Goal: Information Seeking & Learning: Learn about a topic

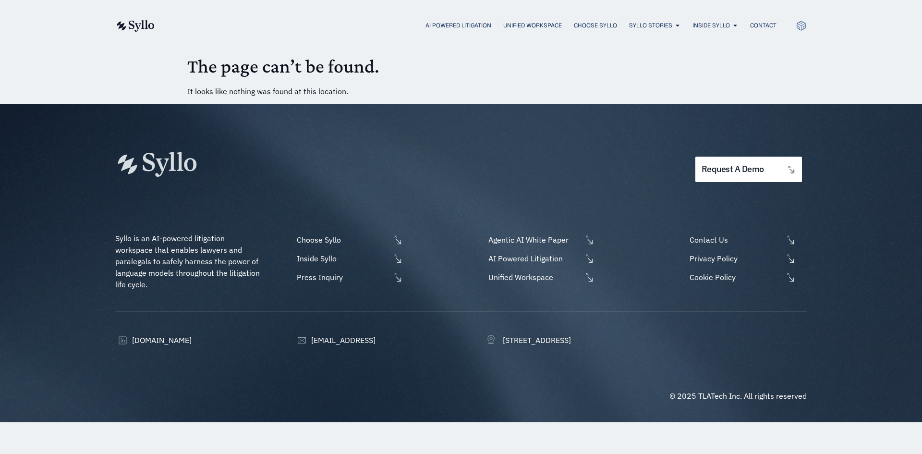
click at [238, 78] on h1 "The page can’t be found." at bounding box center [461, 66] width 548 height 23
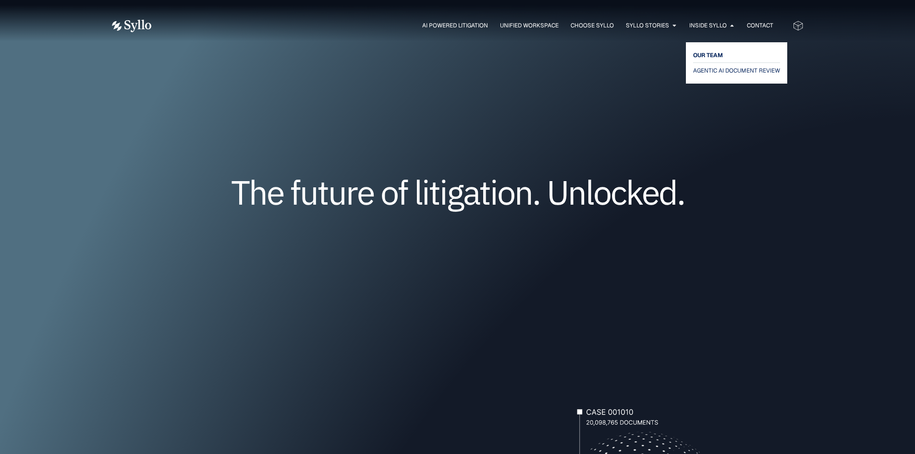
click at [709, 53] on span "OUR TEAM" at bounding box center [708, 55] width 30 height 12
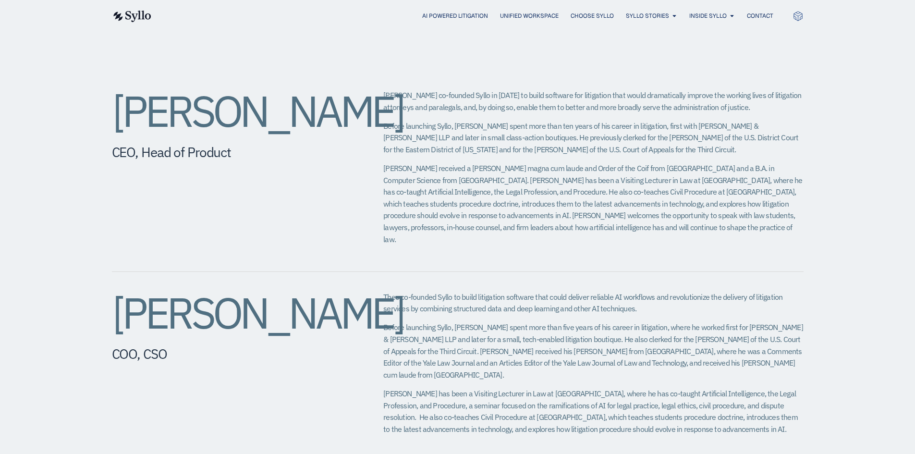
scroll to position [336, 0]
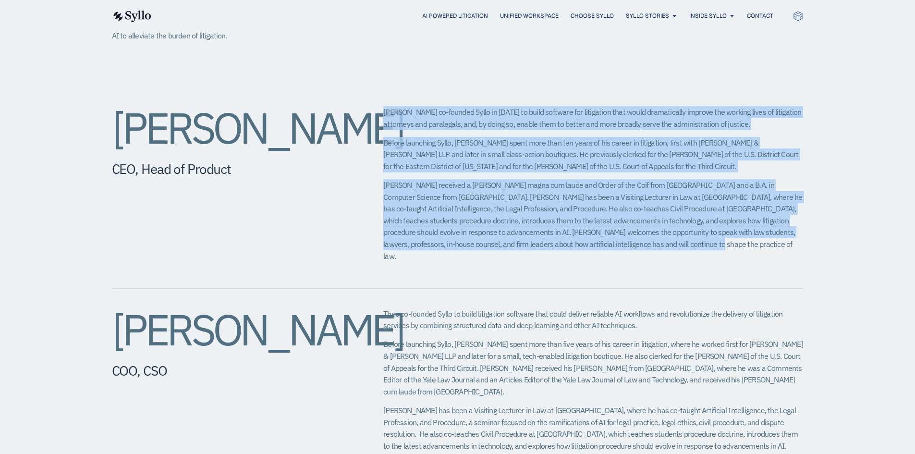
drag, startPoint x: 384, startPoint y: 110, endPoint x: 656, endPoint y: 244, distance: 302.7
click at [656, 244] on div "Jeff co-founded Syllo in 2019 to build software for litigation that would drama…" at bounding box center [593, 187] width 420 height 163
copy div "Jeff co-founded Syllo in 2019 to build software for litigation that would drama…"
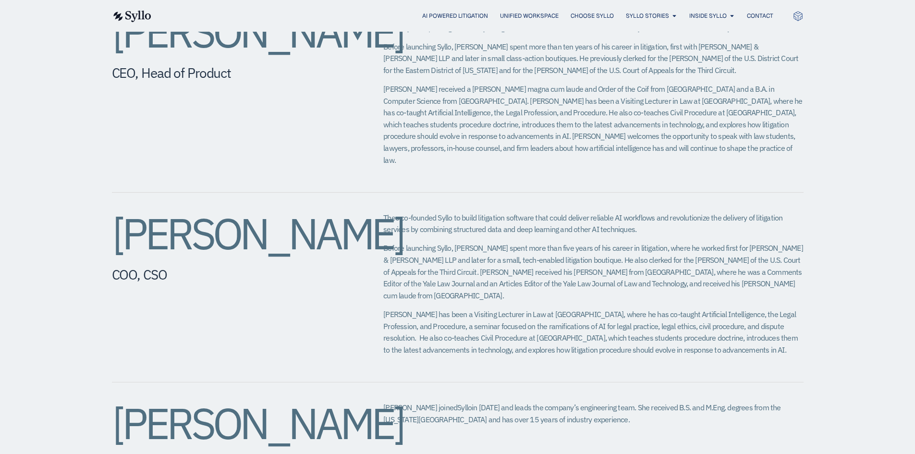
click at [467, 309] on span "Theo has been a Visiting Lecturer in Law at Yale Law School, where he has co-ta…" at bounding box center [590, 331] width 415 height 45
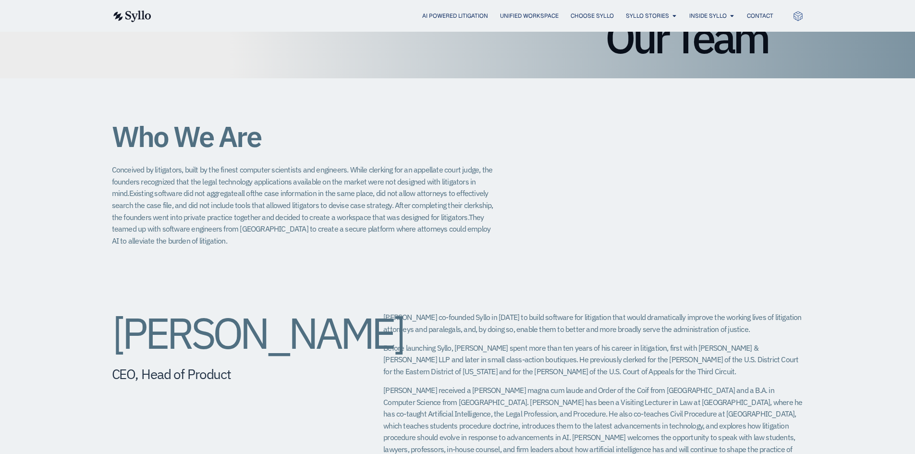
scroll to position [96, 0]
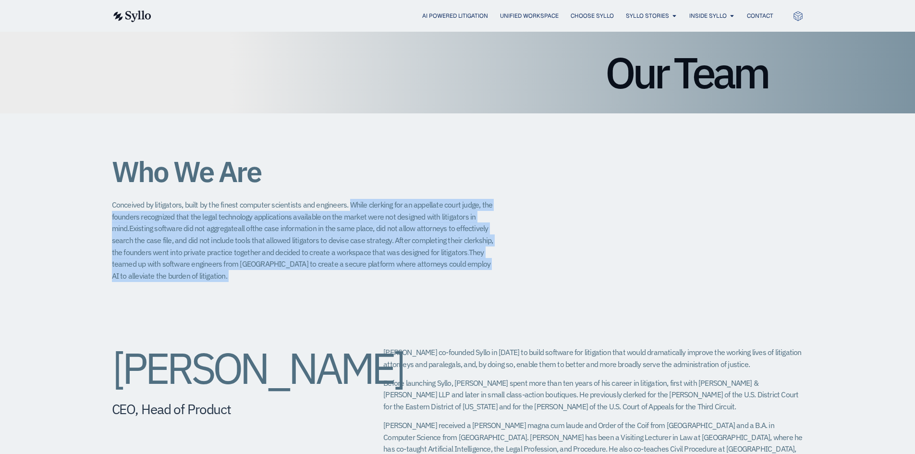
drag, startPoint x: 348, startPoint y: 203, endPoint x: 190, endPoint y: 281, distance: 175.5
click at [190, 281] on p "Conceived by litigators, built by the finest computer scientists and engineers.…" at bounding box center [304, 240] width 384 height 83
copy p "While clerking for an appellate court judge, the founders recognized that the l…"
